Goal: Task Accomplishment & Management: Manage account settings

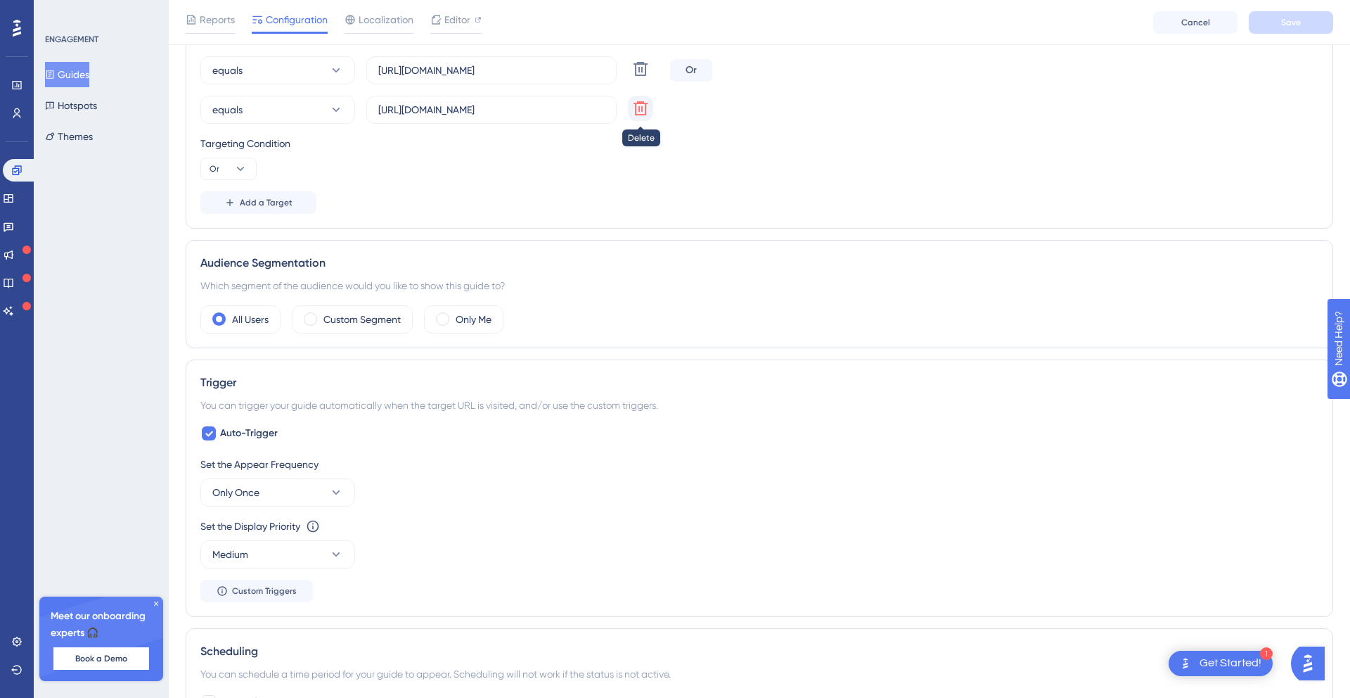
click at [639, 76] on icon at bounding box center [641, 69] width 14 height 14
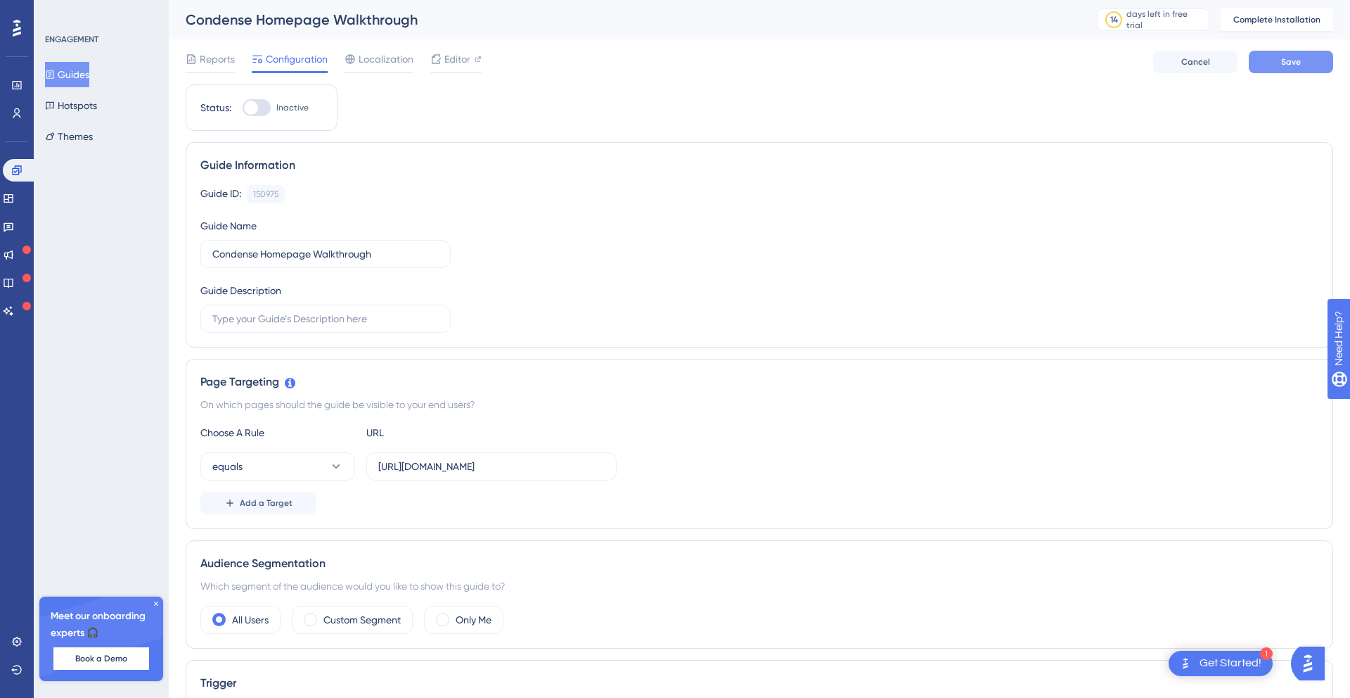
click at [1294, 62] on span "Save" at bounding box center [1291, 61] width 20 height 11
